Goal: Transaction & Acquisition: Purchase product/service

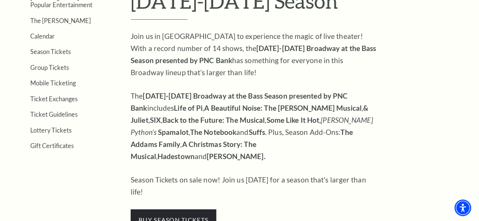
scroll to position [303, 0]
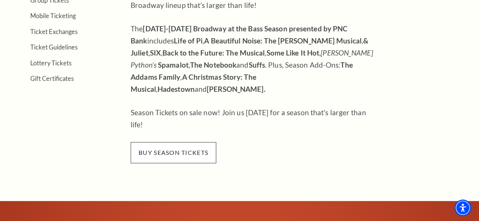
click at [146, 142] on span "buy season tickets" at bounding box center [174, 152] width 86 height 21
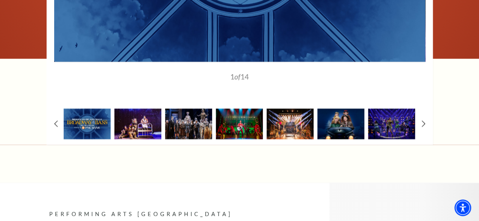
scroll to position [530, 0]
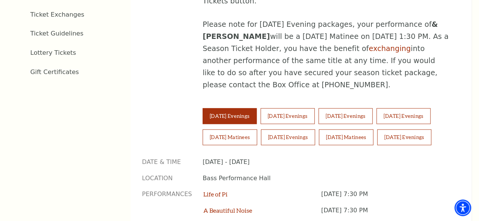
scroll to position [492, 0]
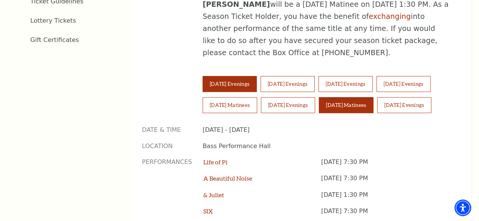
click at [373, 97] on button "[DATE] Matinees" at bounding box center [346, 105] width 55 height 16
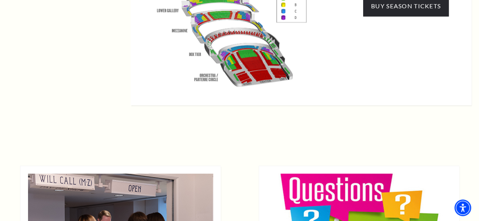
scroll to position [757, 0]
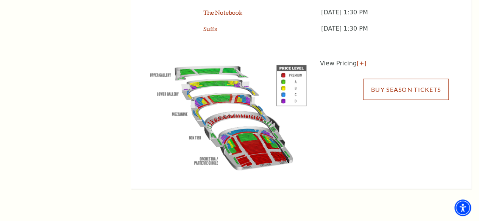
click at [397, 83] on link "Buy Season Tickets" at bounding box center [406, 89] width 86 height 21
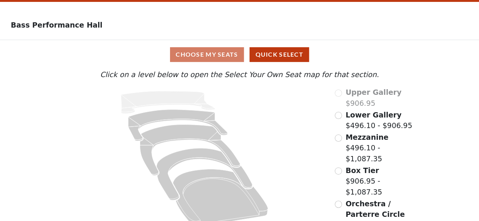
scroll to position [34, 0]
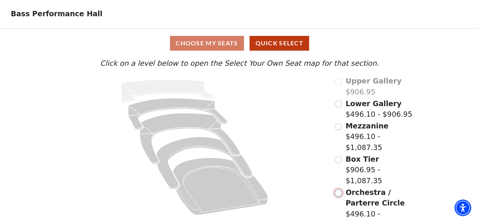
click at [337, 190] on input "Orchestra / Parterre Circle$496.10 - $1,087.35\a" at bounding box center [338, 193] width 7 height 7
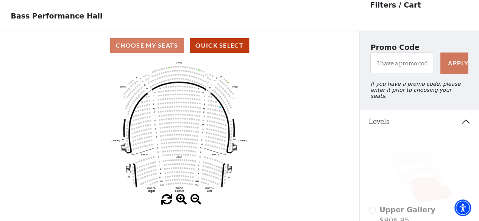
scroll to position [76, 0]
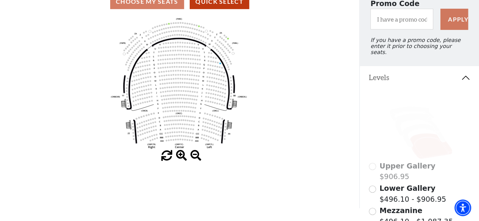
click at [148, 7] on div "Choose My Seats Quick Select" at bounding box center [179, 1] width 359 height 15
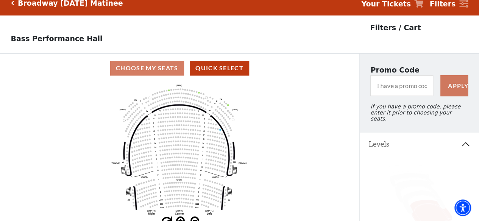
scroll to position [0, 0]
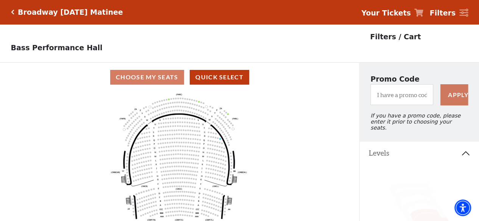
click at [179, 127] on use "Seat Selected" at bounding box center [180, 126] width 2 height 2
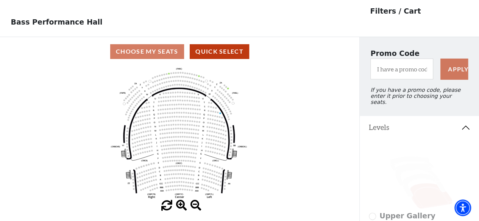
scroll to position [38, 0]
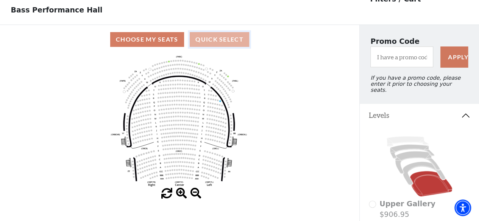
click at [220, 39] on button "Quick Select" at bounding box center [219, 39] width 59 height 15
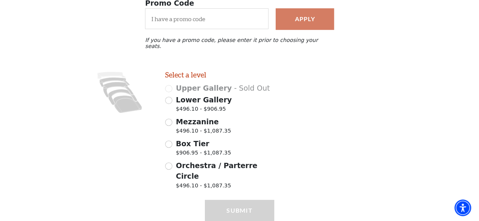
scroll to position [114, 0]
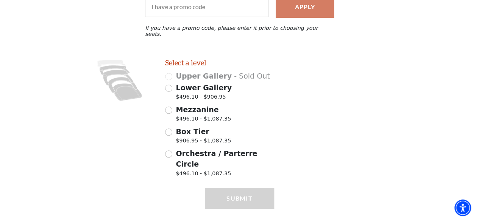
click at [173, 150] on div "Orchestra / Parterre Circle $496.10 - $1,087.35" at bounding box center [219, 164] width 109 height 32
click at [170, 151] on input "Orchestra / Parterre Circle $496.10 - $1,087.35" at bounding box center [168, 154] width 7 height 7
radio input "true"
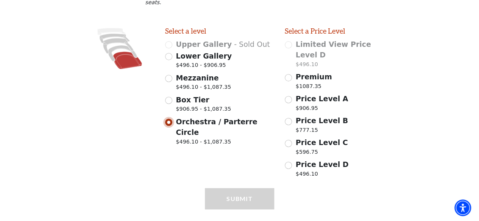
scroll to position [148, 0]
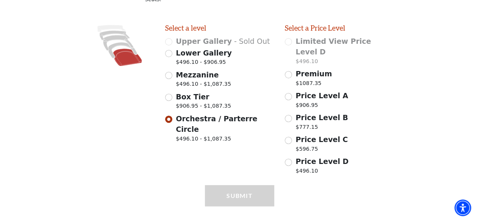
click at [131, 55] on icon at bounding box center [127, 56] width 29 height 17
click at [291, 137] on input "Price Level C $596.75" at bounding box center [288, 140] width 7 height 7
radio input "true"
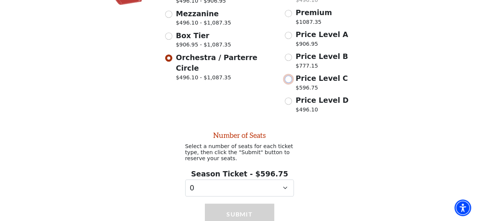
scroll to position [231, 0]
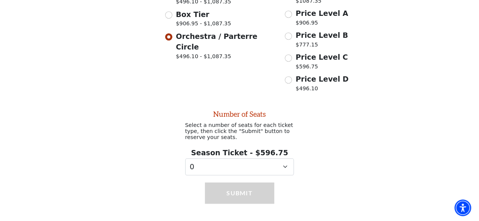
click at [281, 176] on div "Submit" at bounding box center [239, 201] width 479 height 50
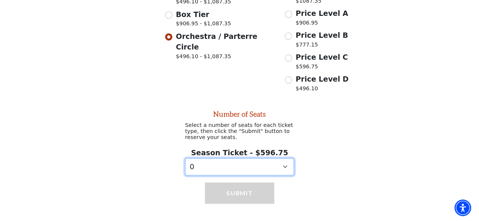
click at [282, 159] on select "0 1 2 3 4 5 6 7 8 9" at bounding box center [239, 167] width 109 height 17
select select "2"
click at [185, 159] on select "0 1 2 3 4 5 6 7 8 9" at bounding box center [239, 167] width 109 height 17
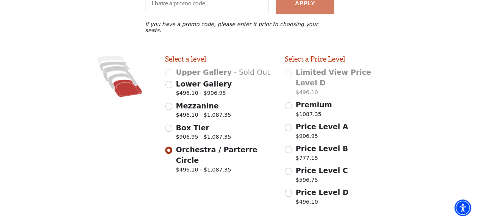
click at [129, 84] on icon at bounding box center [127, 87] width 29 height 17
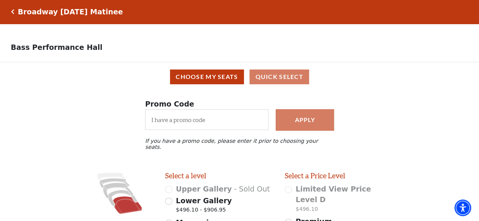
scroll to position [0, 0]
